Goal: Information Seeking & Learning: Learn about a topic

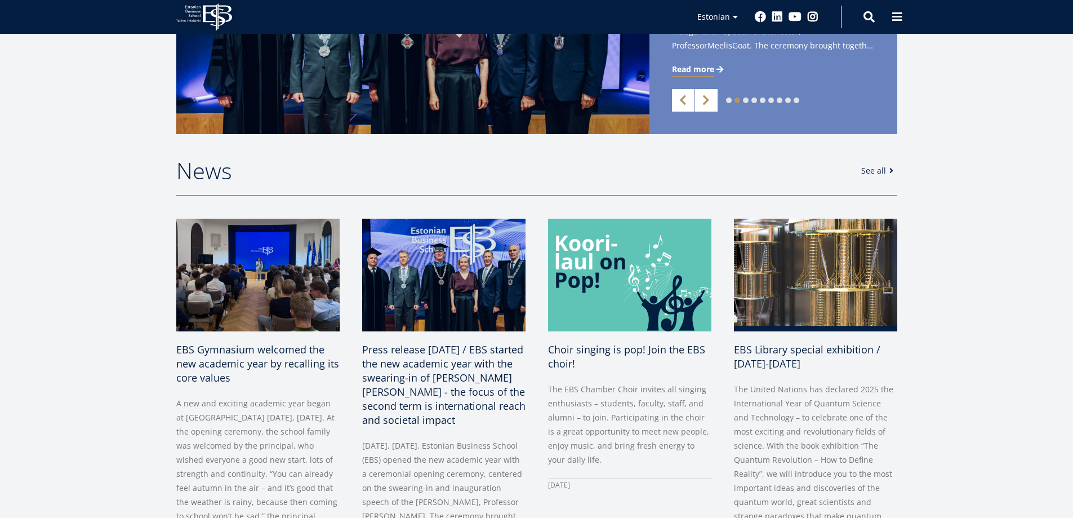
scroll to position [308, 0]
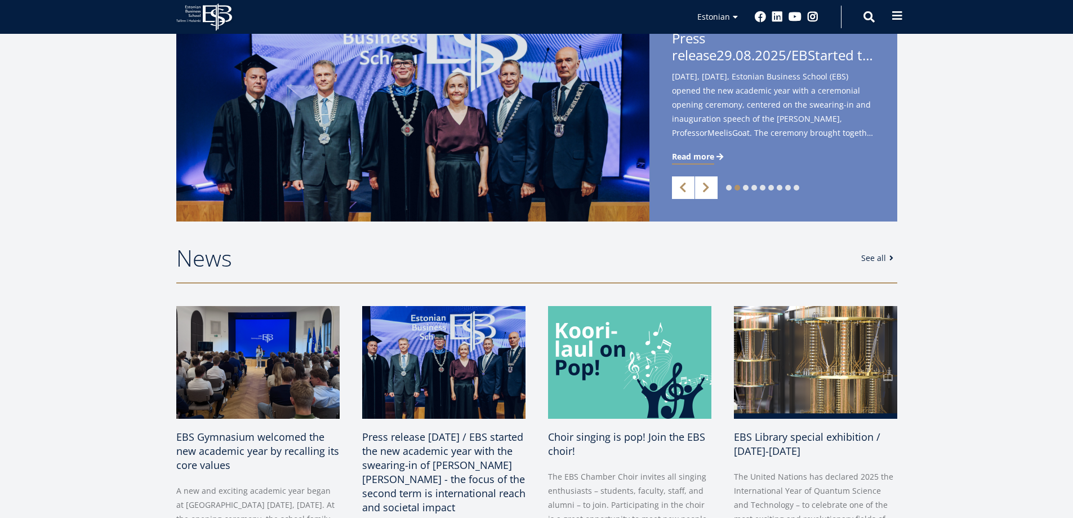
click at [897, 19] on span at bounding box center [897, 15] width 11 height 11
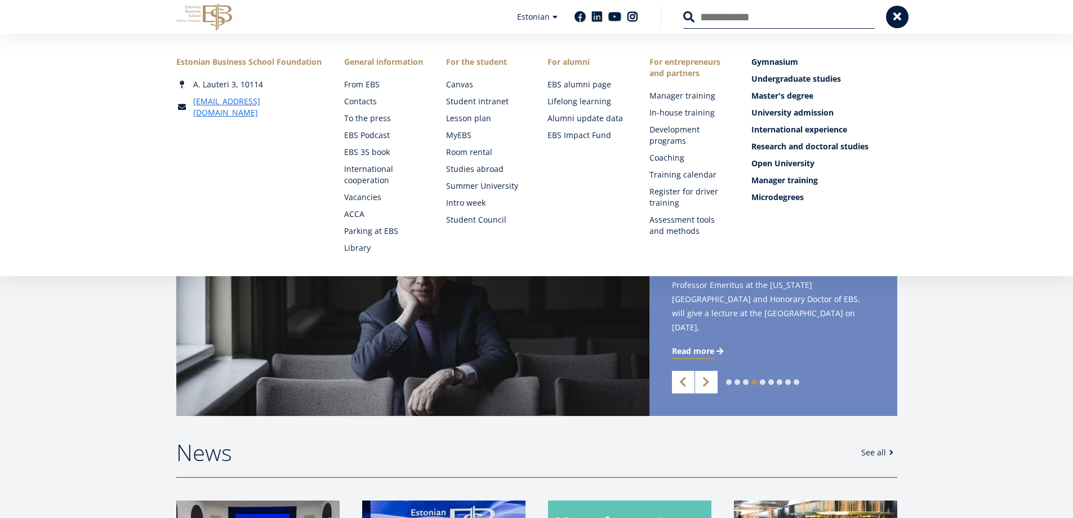
scroll to position [0, 0]
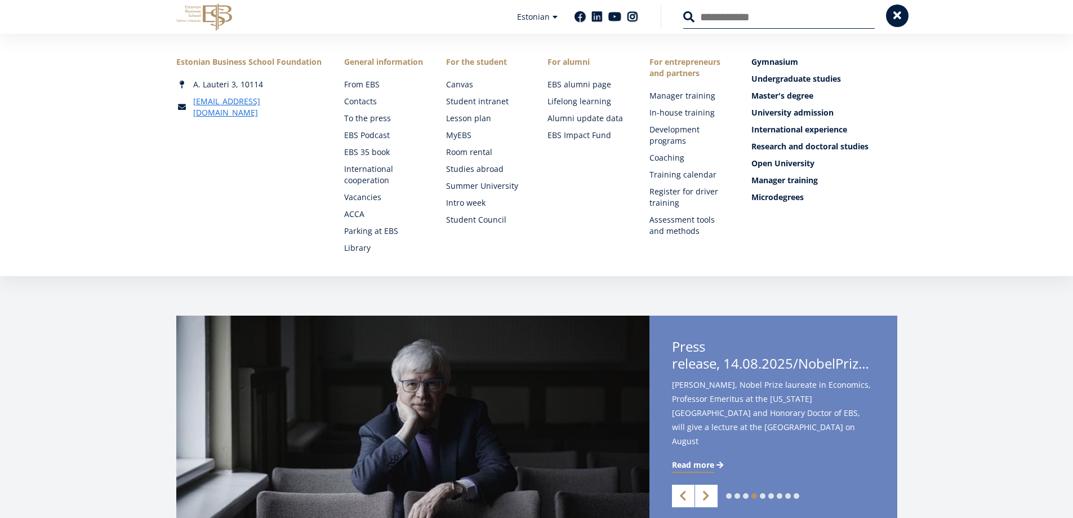
click at [906, 20] on button at bounding box center [897, 16] width 23 height 23
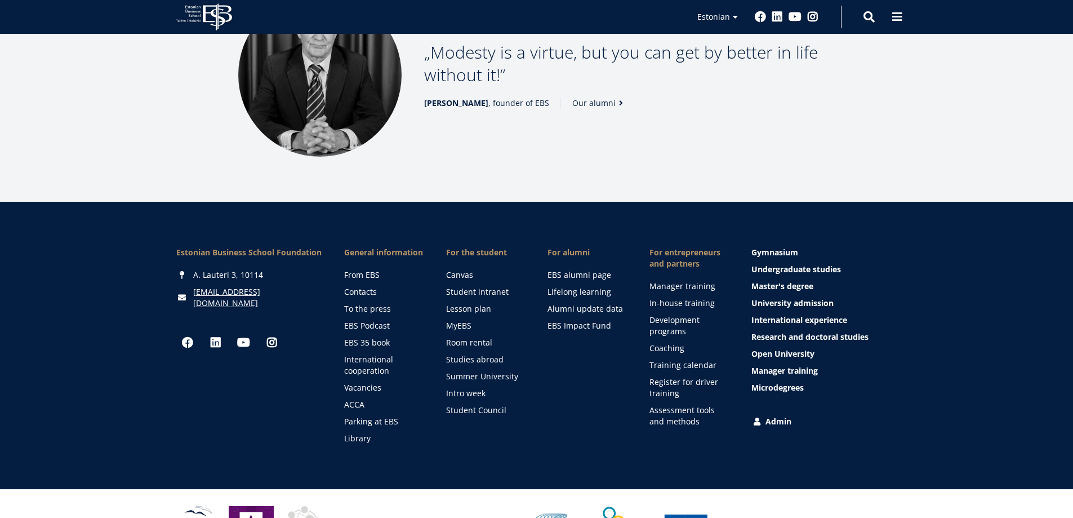
scroll to position [1575, 0]
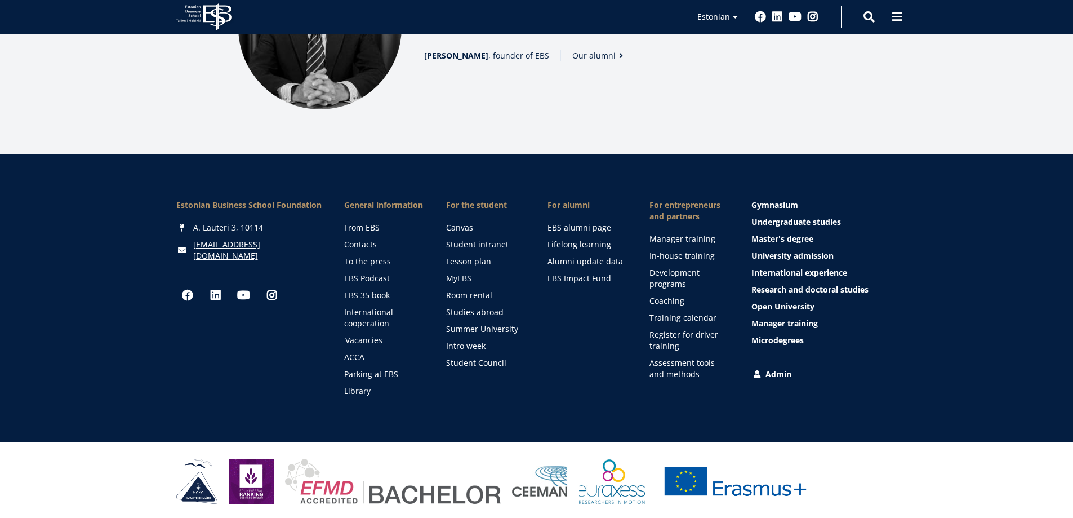
click at [361, 335] on font "Vacancies" at bounding box center [363, 340] width 37 height 11
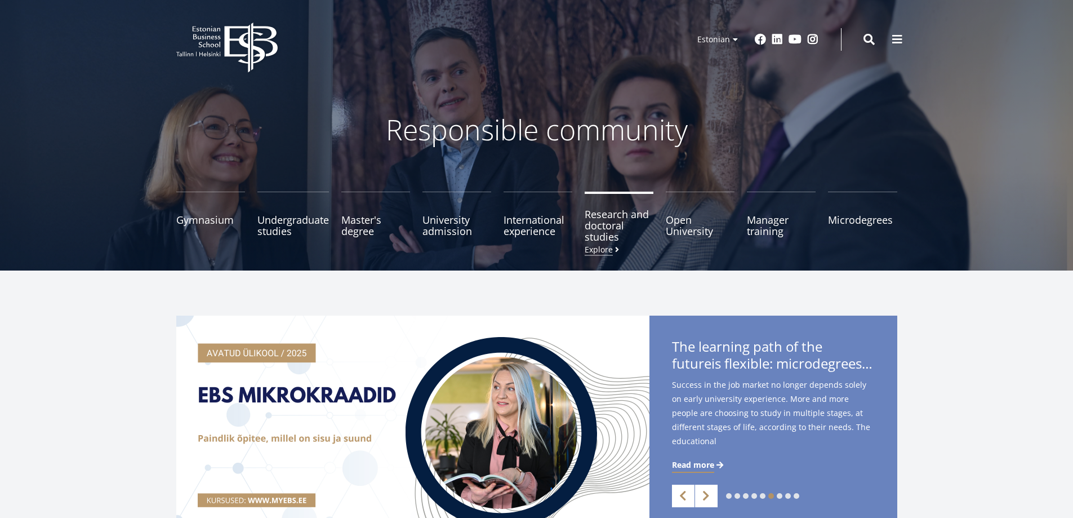
click at [608, 226] on font "Research and doctoral studies" at bounding box center [617, 225] width 64 height 36
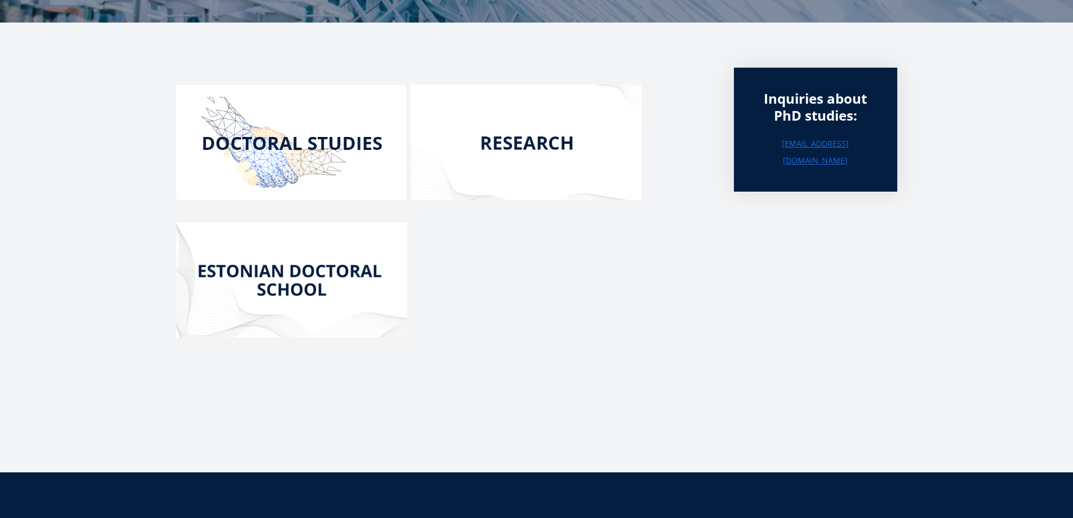
scroll to position [162, 0]
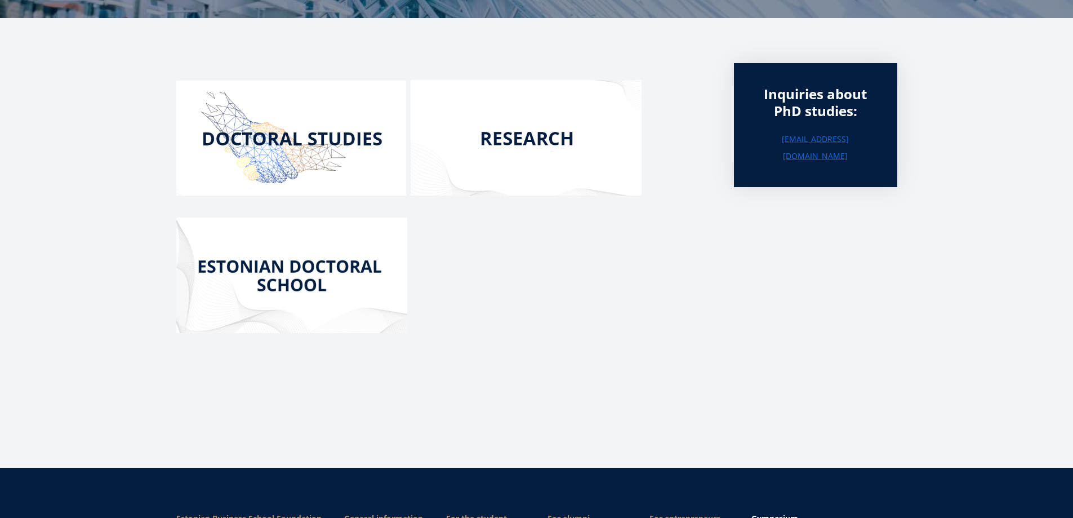
click at [523, 139] on img at bounding box center [526, 137] width 231 height 115
click at [311, 270] on img at bounding box center [291, 274] width 231 height 115
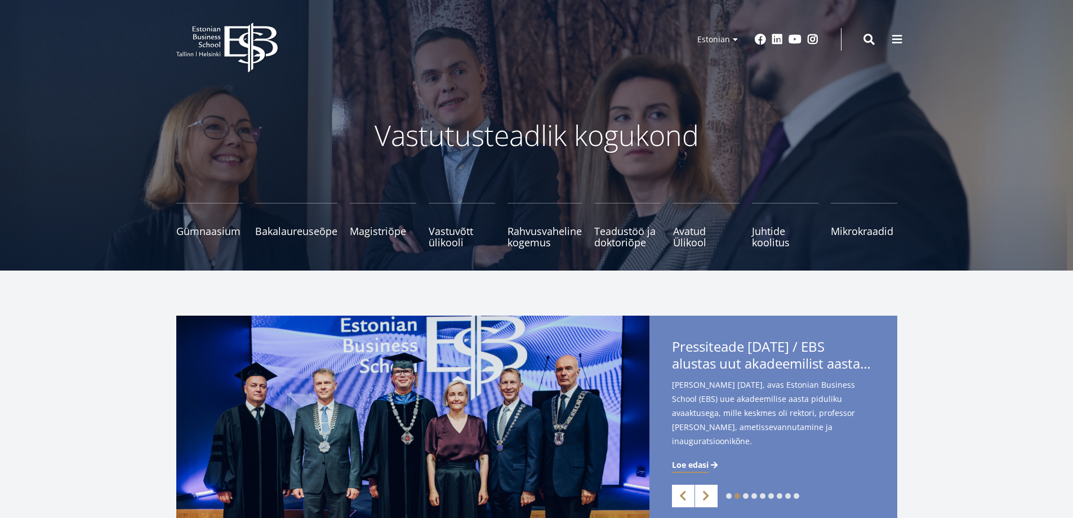
click at [204, 26] on icon "EBS Logo Created with Sketch." at bounding box center [226, 48] width 101 height 50
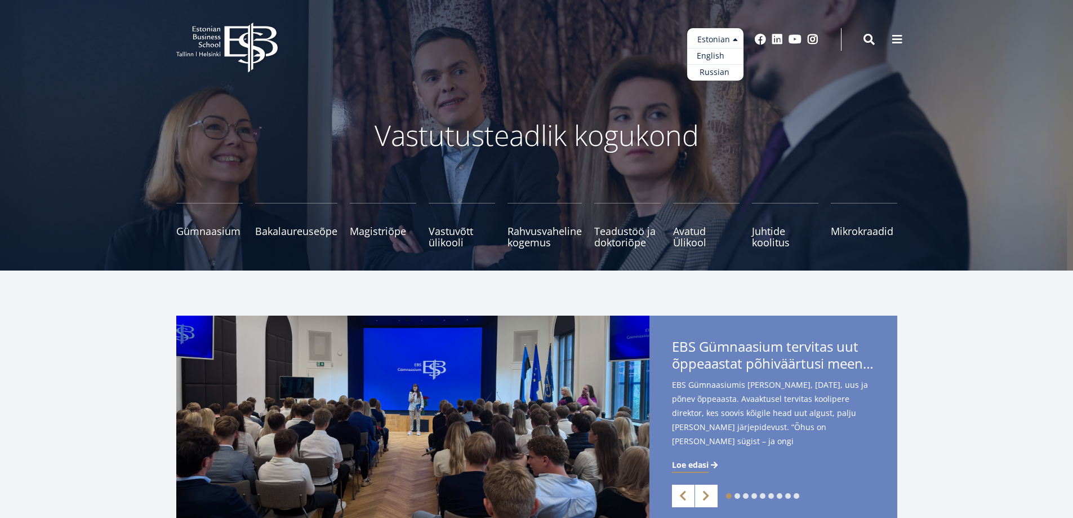
click at [725, 52] on link "English" at bounding box center [715, 56] width 56 height 16
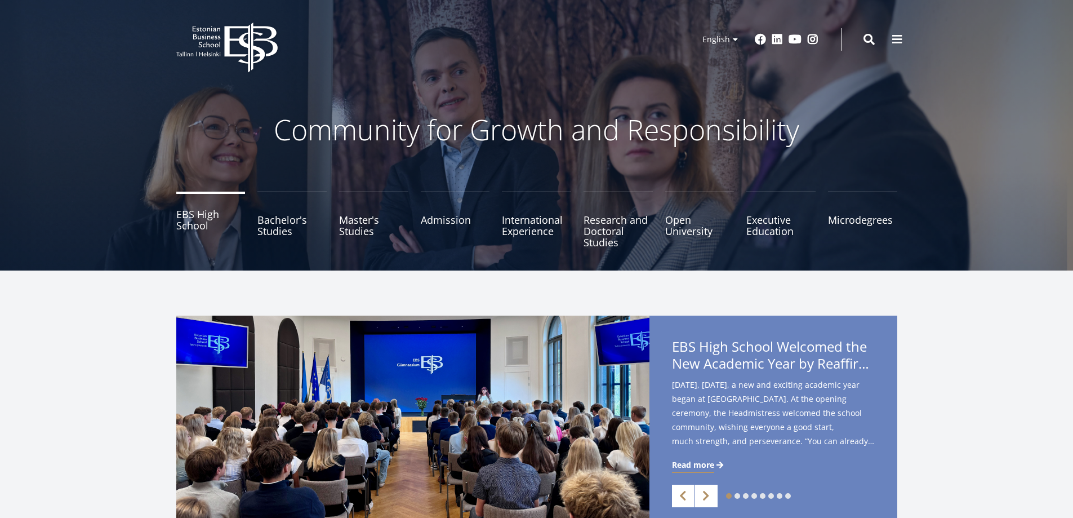
click at [188, 213] on link "EBS High School" at bounding box center [210, 220] width 69 height 56
click at [276, 221] on link "Bachelor's Studies" at bounding box center [291, 220] width 69 height 56
